Goal: Use online tool/utility: Utilize a website feature to perform a specific function

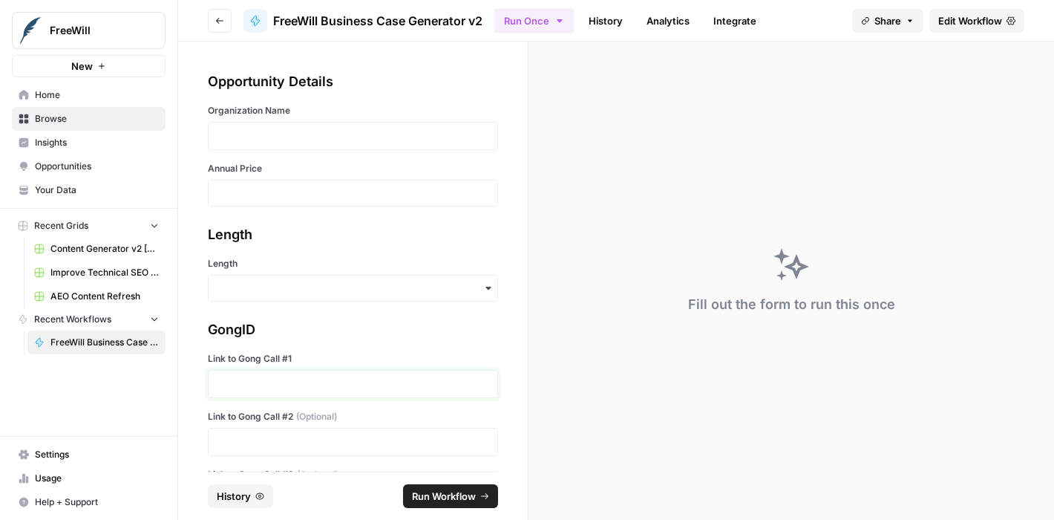
click at [238, 378] on p at bounding box center [353, 383] width 271 height 15
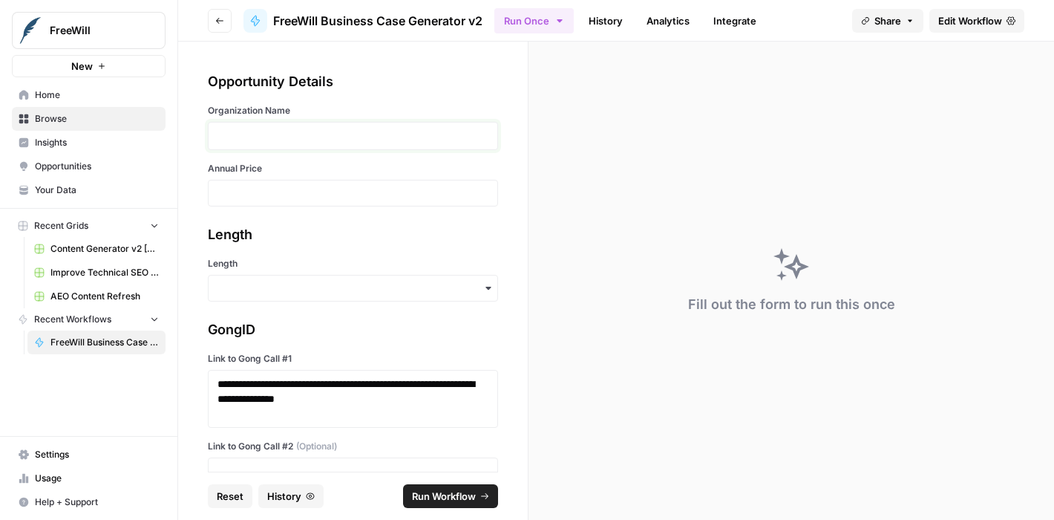
click at [241, 138] on p at bounding box center [353, 135] width 271 height 15
click at [231, 195] on input "Annual Price" at bounding box center [353, 192] width 271 height 13
type input "19500"
click at [249, 287] on input "Length" at bounding box center [353, 288] width 271 height 15
click at [241, 354] on div "Short" at bounding box center [348, 356] width 278 height 28
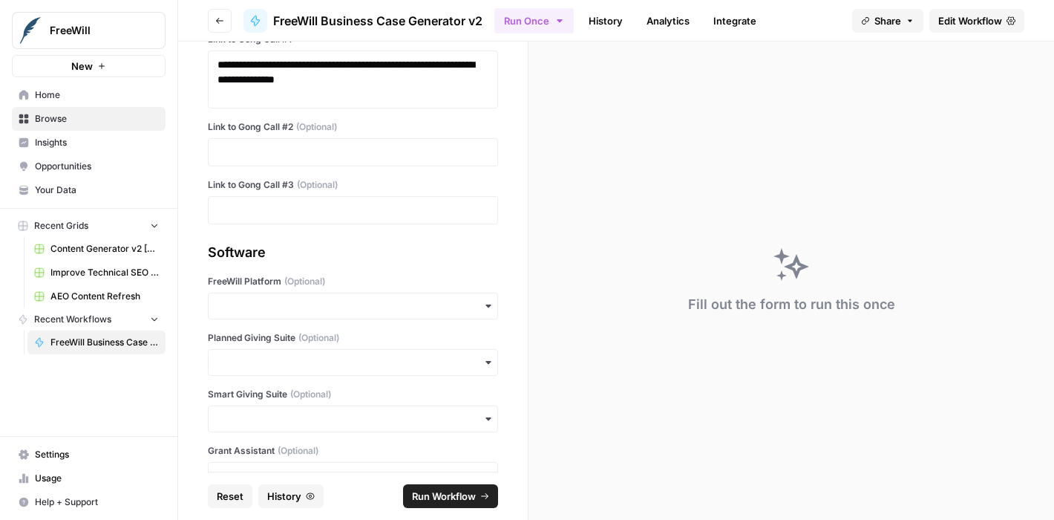
scroll to position [340, 0]
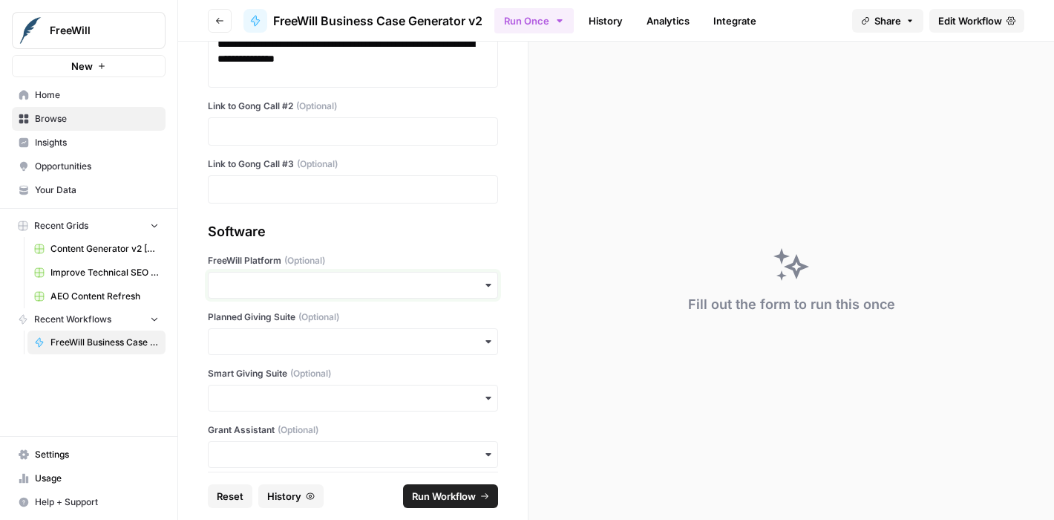
click at [243, 287] on input "FreeWill Platform (Optional)" at bounding box center [353, 285] width 271 height 15
click at [236, 322] on div "Yes" at bounding box center [348, 325] width 278 height 28
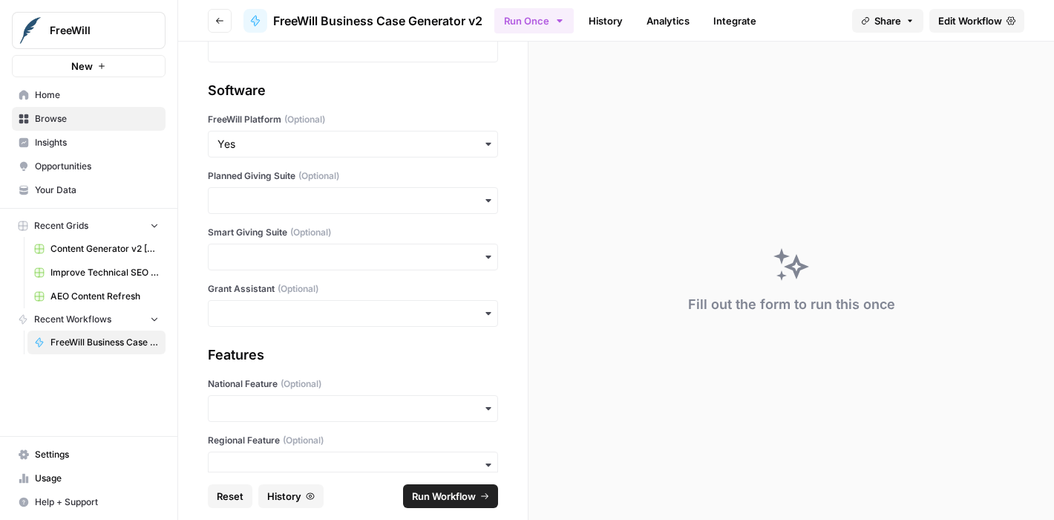
scroll to position [540, 0]
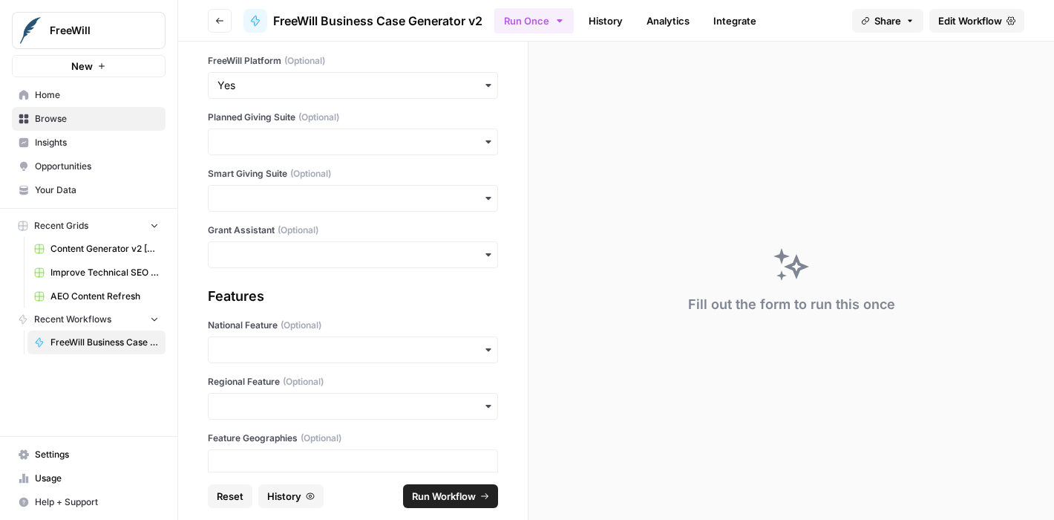
click at [438, 497] on span "Run Workflow" at bounding box center [444, 496] width 64 height 15
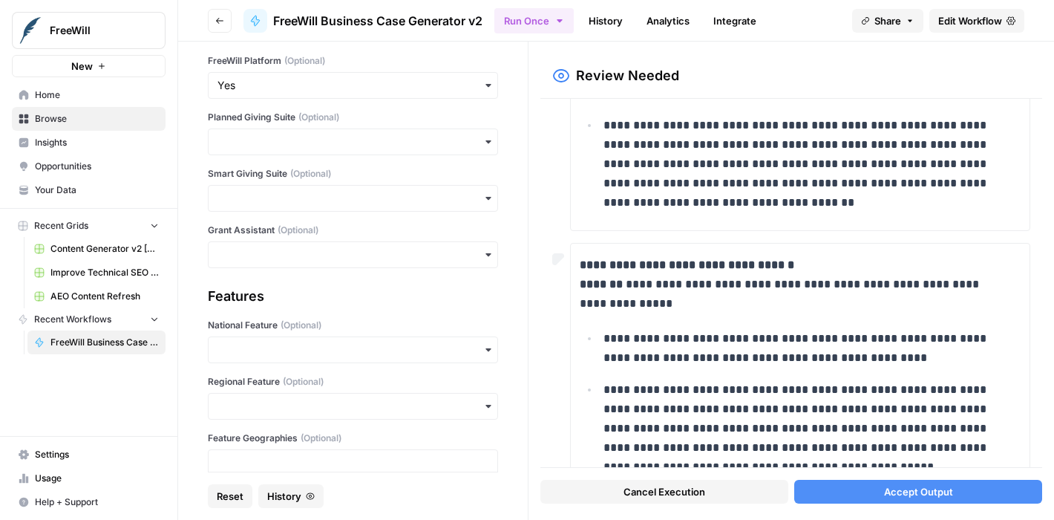
scroll to position [440, 0]
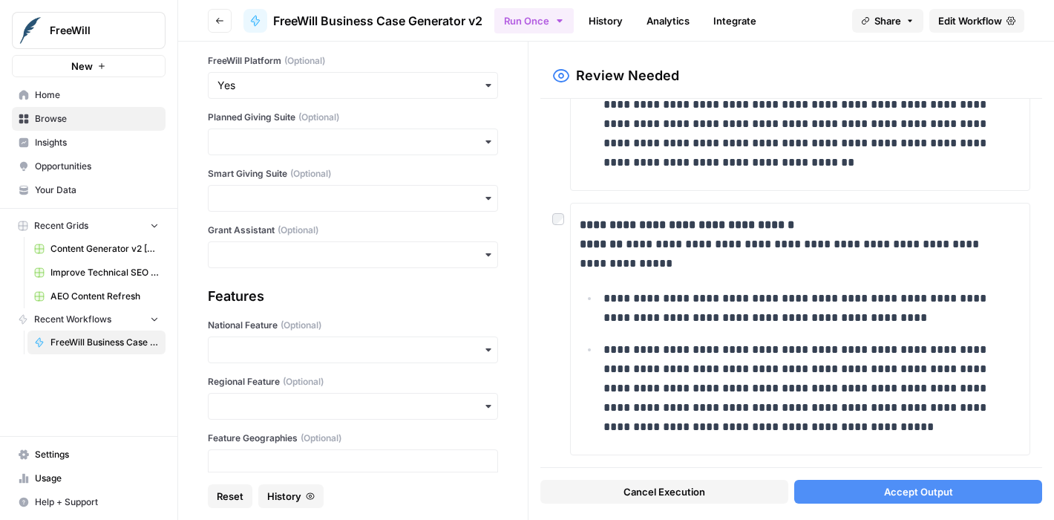
click at [943, 491] on span "Accept Output" at bounding box center [918, 491] width 69 height 15
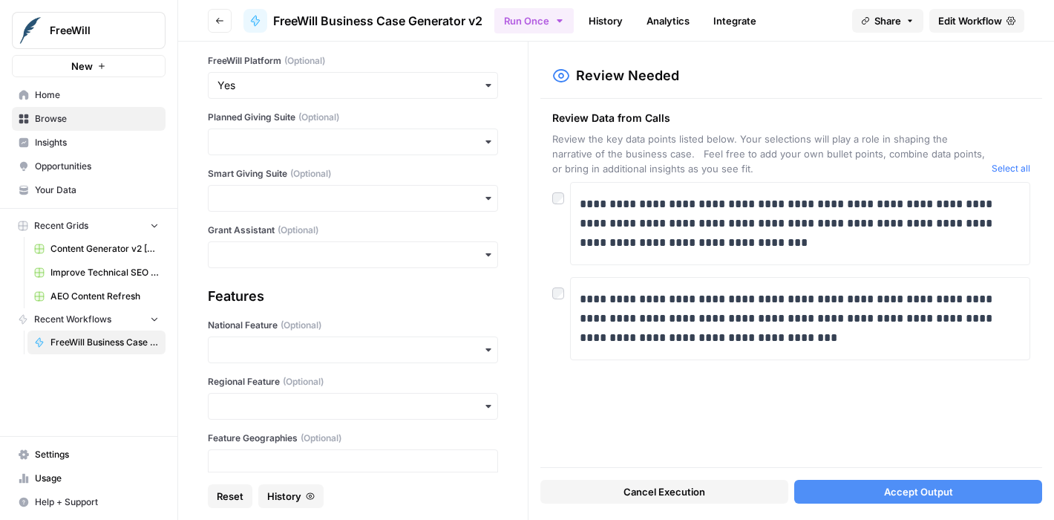
click at [909, 495] on span "Accept Output" at bounding box center [918, 491] width 69 height 15
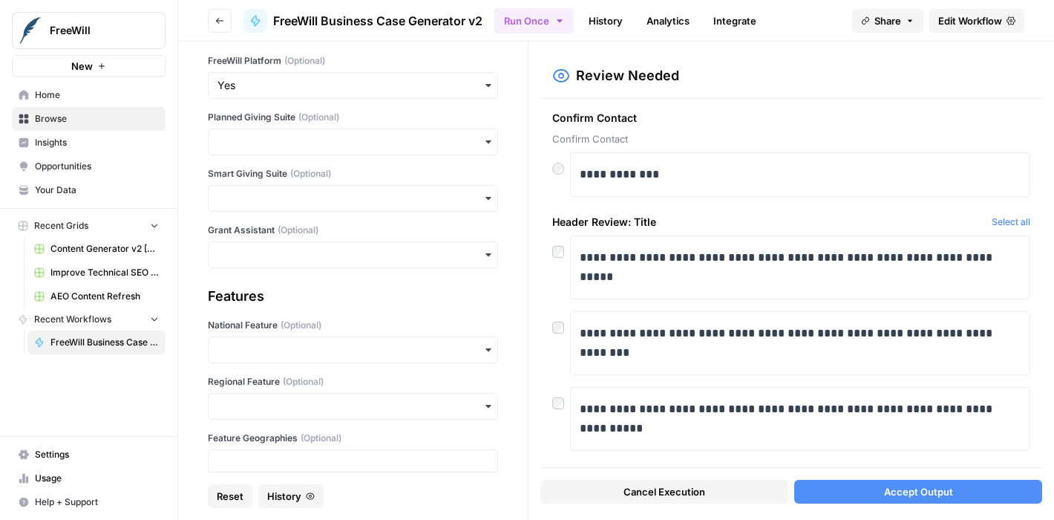
click at [904, 487] on span "Accept Output" at bounding box center [918, 491] width 69 height 15
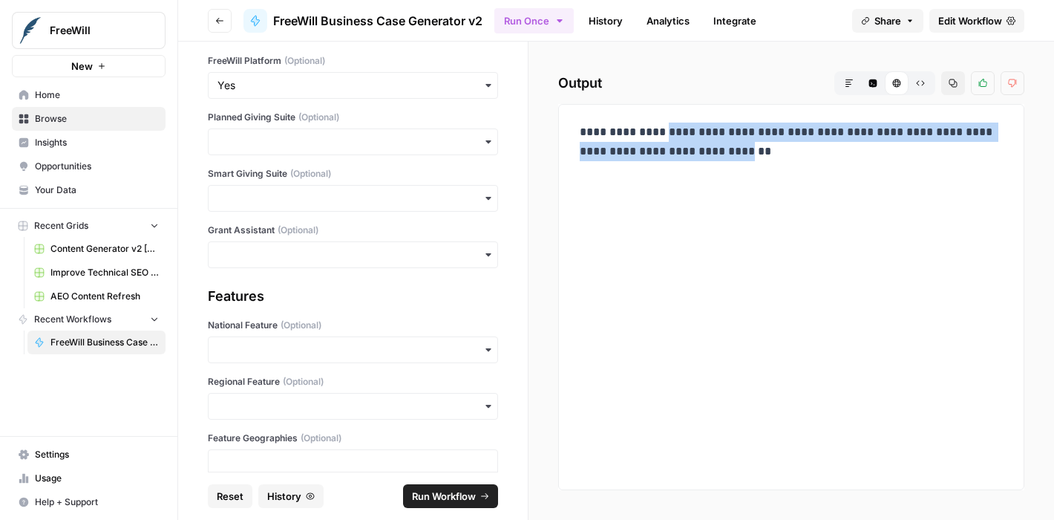
drag, startPoint x: 586, startPoint y: 151, endPoint x: 727, endPoint y: 177, distance: 143.5
click at [727, 177] on p "**********" at bounding box center [791, 152] width 423 height 58
copy p "**********"
